Goal: Find specific page/section: Find specific page/section

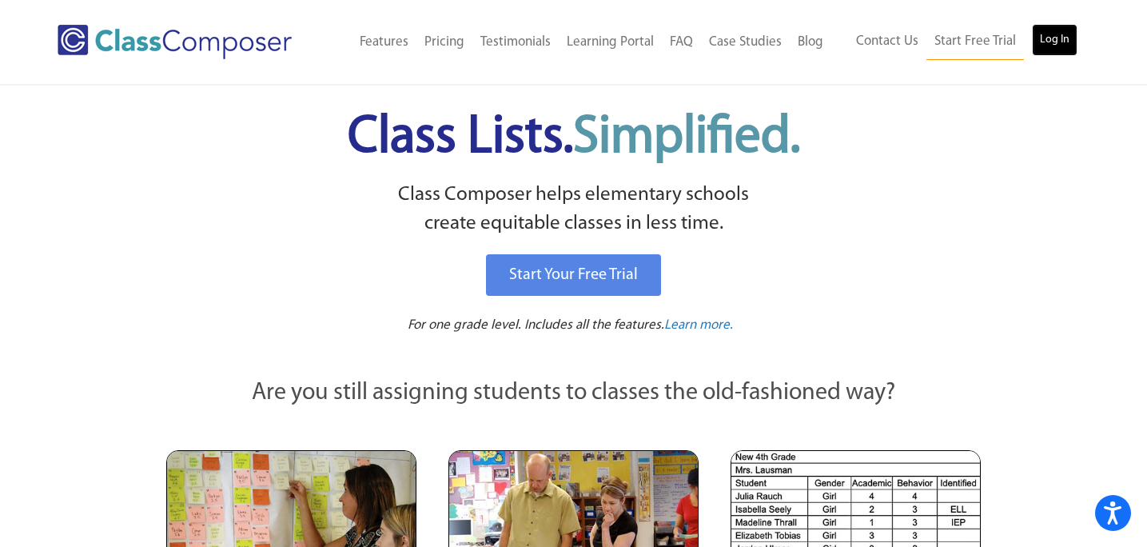
click at [1055, 47] on link "Log In" at bounding box center [1055, 40] width 46 height 32
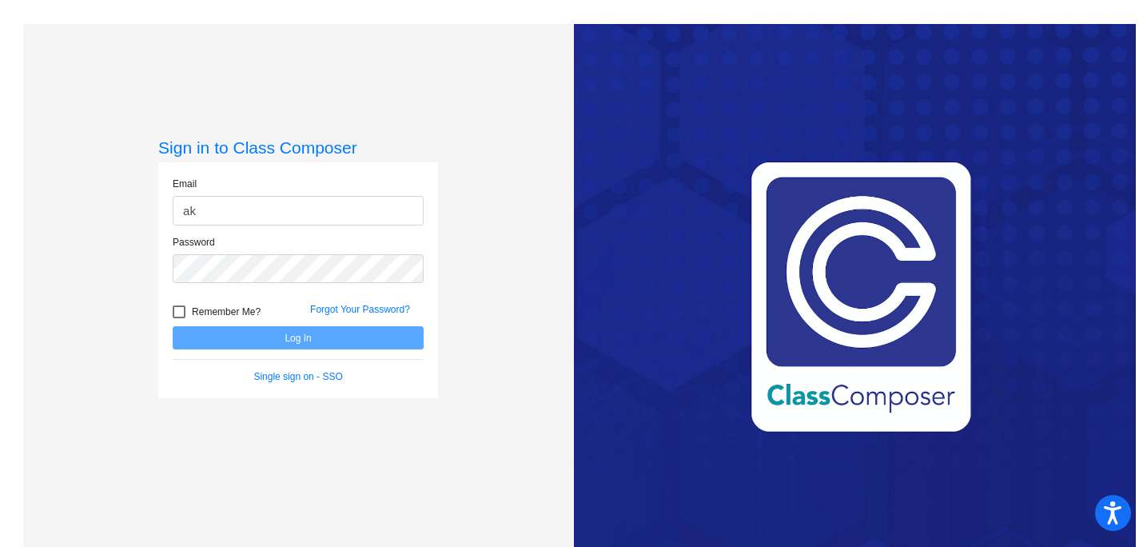
type input "akovochich@sd25.org"
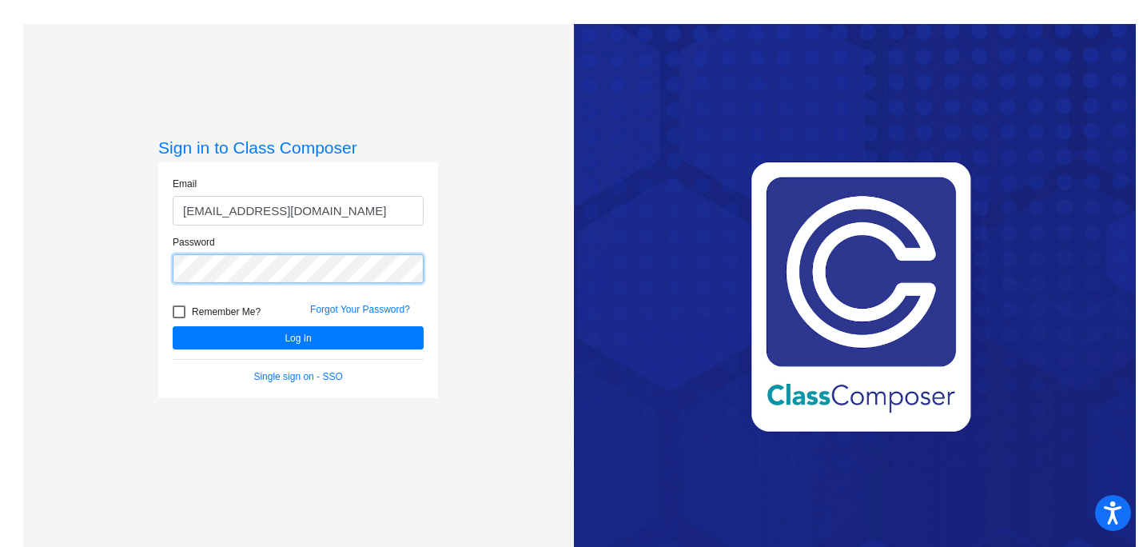
click at [173, 326] on button "Log In" at bounding box center [298, 337] width 251 height 23
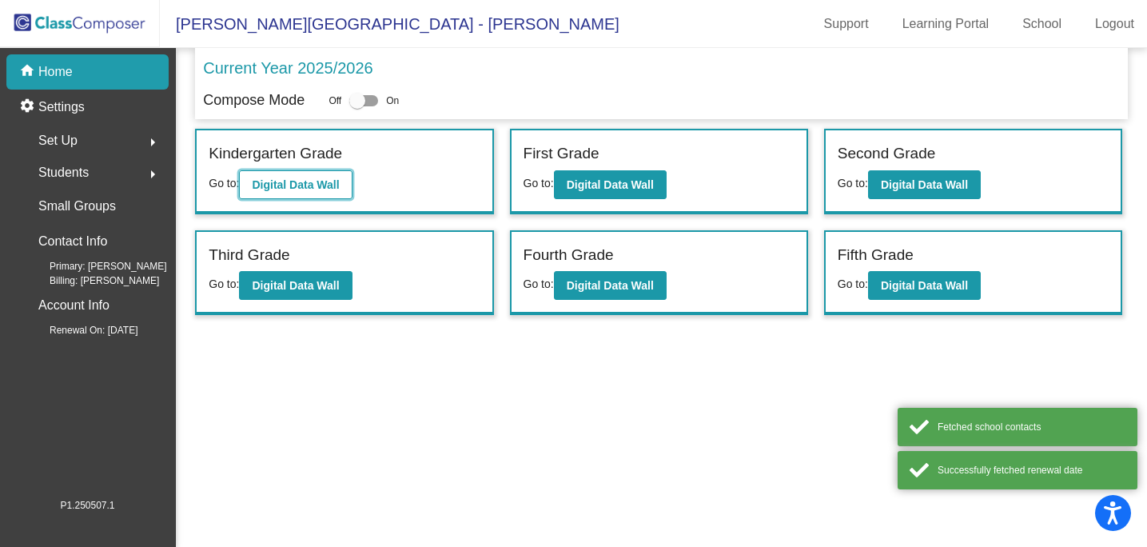
click at [336, 190] on b "Digital Data Wall" at bounding box center [295, 184] width 87 height 13
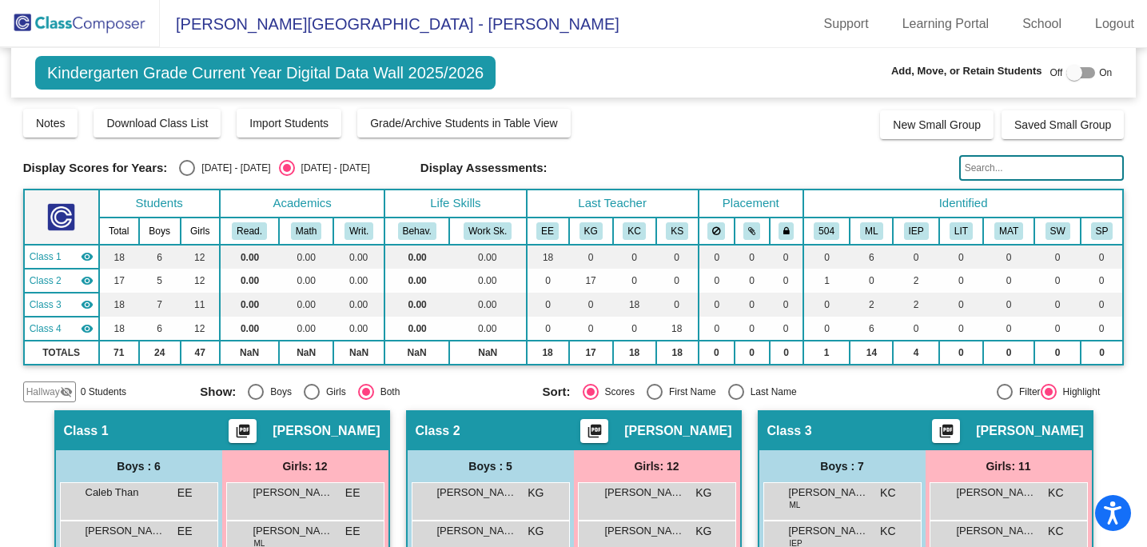
click at [89, 34] on img at bounding box center [80, 23] width 160 height 47
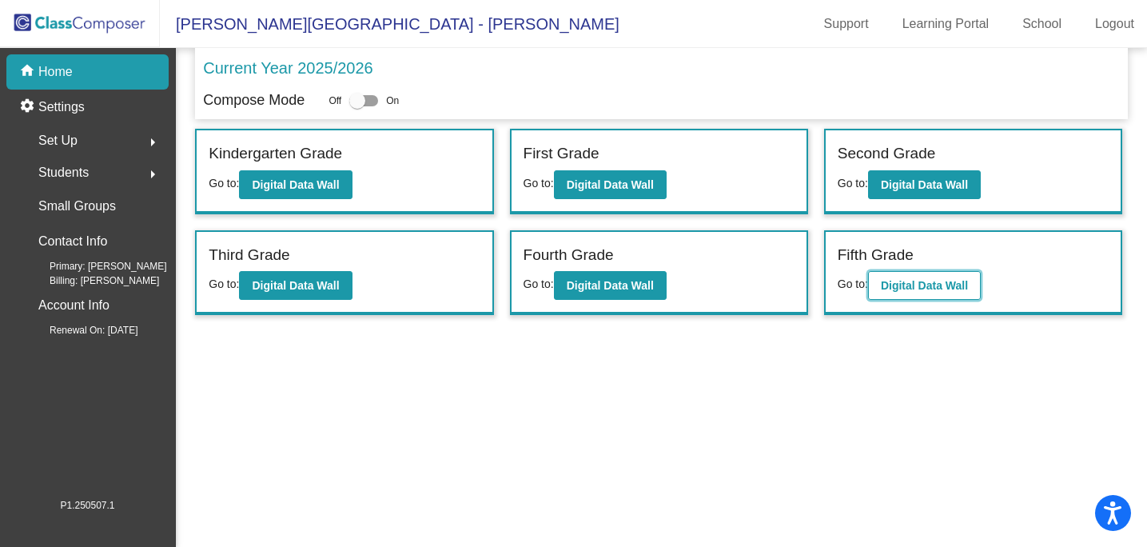
click at [928, 281] on b "Digital Data Wall" at bounding box center [924, 285] width 87 height 13
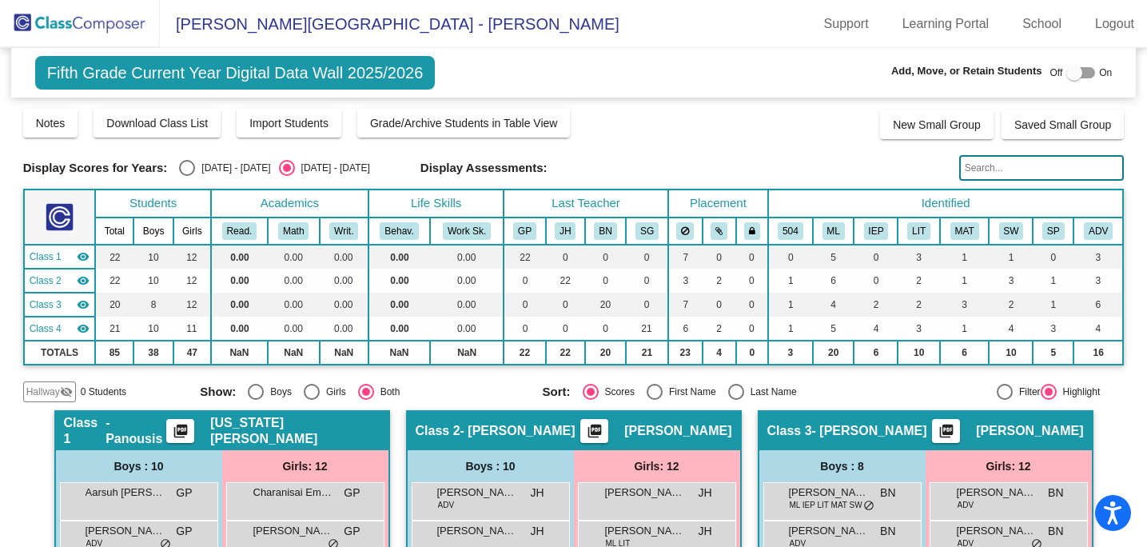
click at [139, 30] on img at bounding box center [80, 23] width 160 height 47
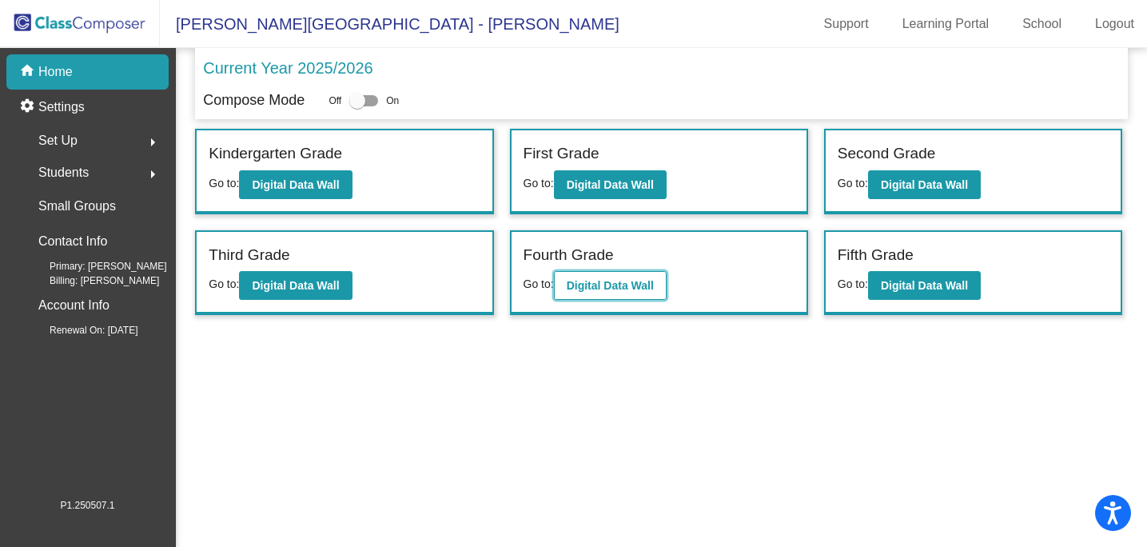
click at [603, 285] on b "Digital Data Wall" at bounding box center [610, 285] width 87 height 13
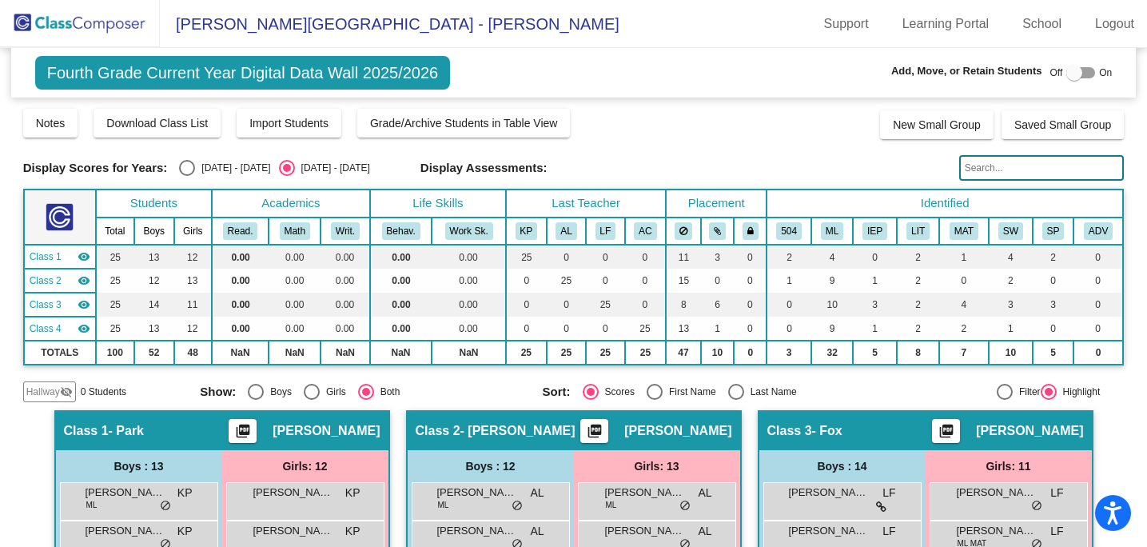
click at [83, 11] on img at bounding box center [80, 23] width 160 height 47
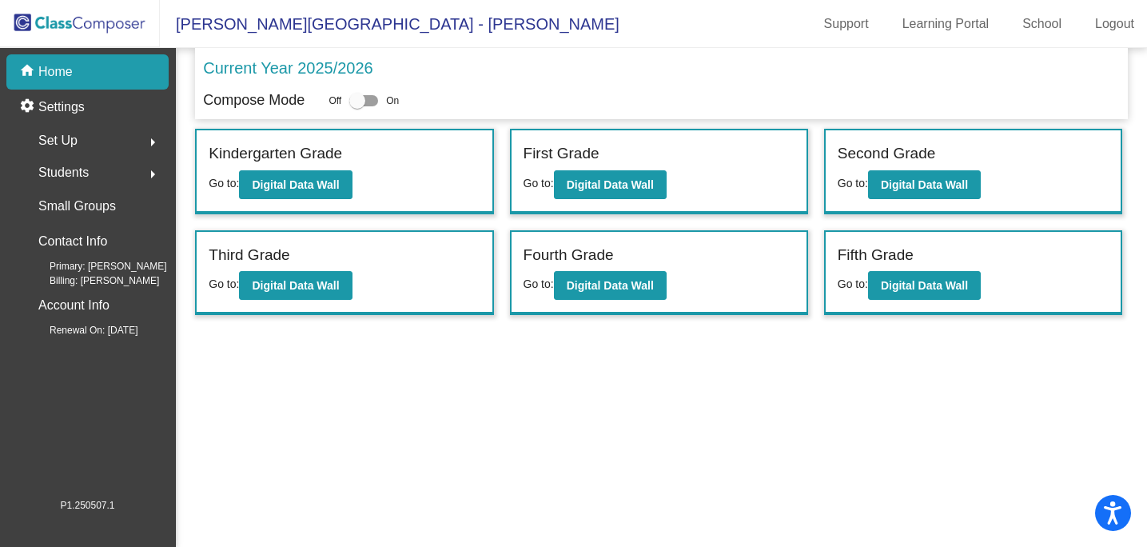
click at [364, 284] on div "Third Grade Go to: Digital Data Wall" at bounding box center [344, 273] width 295 height 82
click at [344, 284] on button "Digital Data Wall" at bounding box center [295, 285] width 113 height 29
